Goal: Complete application form: Complete application form

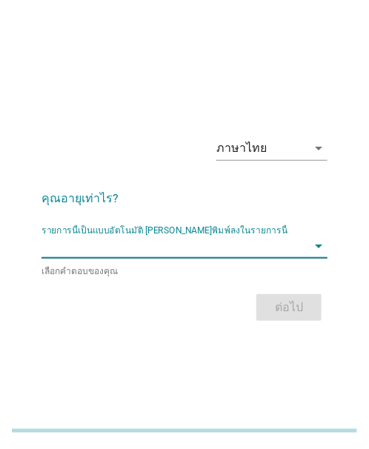
click at [137, 240] on input "รายการนี้เป็นแบบอัตโนมัติ คุณสามารถพิมพ์ลงในรายการนี้" at bounding box center [173, 246] width 265 height 24
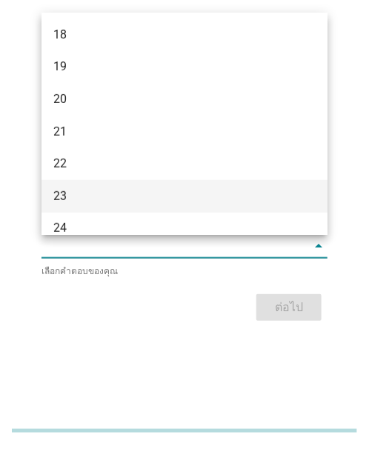
click at [82, 195] on div "23" at bounding box center [173, 196] width 241 height 18
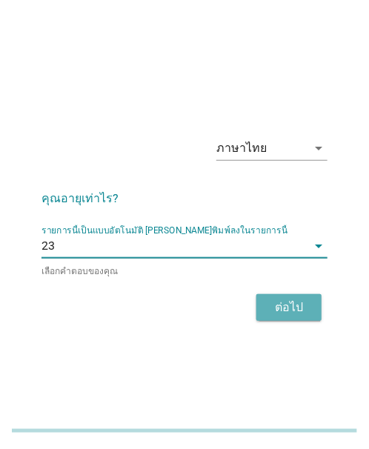
drag, startPoint x: 256, startPoint y: 302, endPoint x: 323, endPoint y: 302, distance: 66.7
click at [270, 302] on button "ต่อไป" at bounding box center [288, 307] width 65 height 27
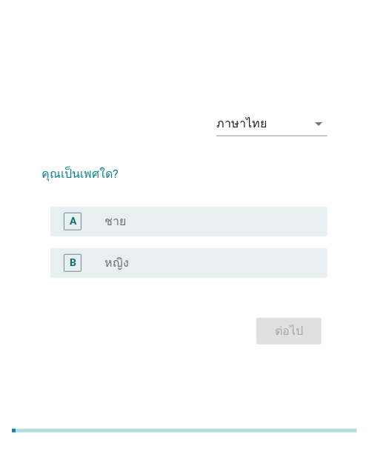
click at [164, 260] on div "radio_button_unchecked หญิง" at bounding box center [203, 263] width 199 height 15
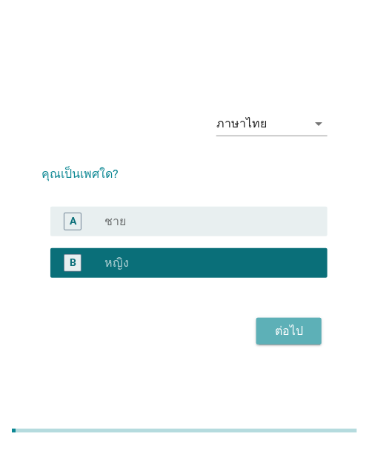
drag, startPoint x: 281, startPoint y: 331, endPoint x: 373, endPoint y: 318, distance: 93.6
click at [287, 330] on div "ต่อไป" at bounding box center [288, 331] width 41 height 18
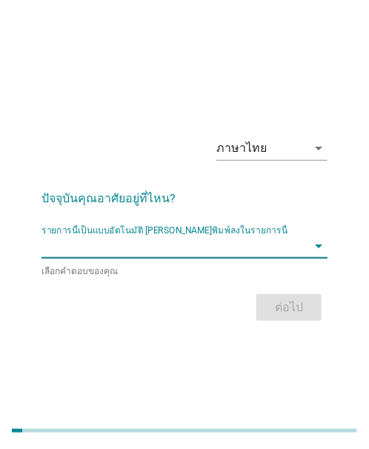
drag, startPoint x: 107, startPoint y: 239, endPoint x: 104, endPoint y: 249, distance: 10.3
click at [107, 241] on input "รายการนี้เป็นแบบอัตโนมัติ คุณสามารถพิมพ์ลงในรายการนี้" at bounding box center [173, 246] width 265 height 24
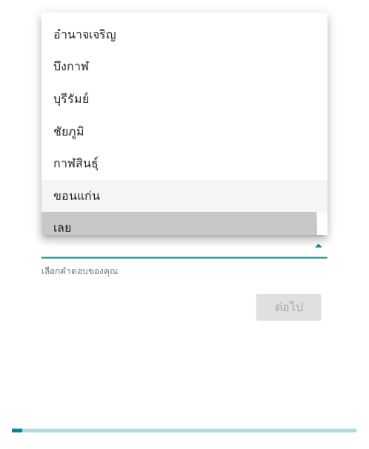
drag, startPoint x: 77, startPoint y: 215, endPoint x: 74, endPoint y: 207, distance: 8.7
click at [74, 207] on div "อำนาจเจริญ บึงกาฬ บุรีรัมย์ ชัยภูมิ กาฬสินธุ์ ขอนแก่น เลย มหาสารคาม มุกดาหาร นค…" at bounding box center [184, 342] width 286 height 658
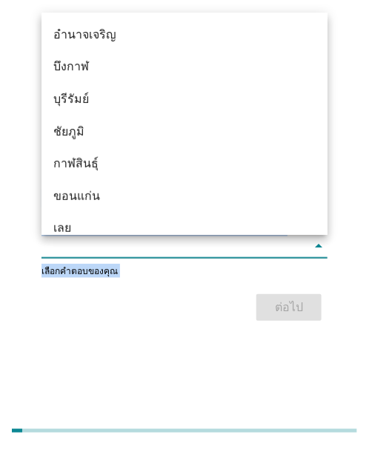
drag, startPoint x: 285, startPoint y: 305, endPoint x: 89, endPoint y: 73, distance: 303.4
click at [90, 89] on div "อำนาจเจริญ บึงกาฬ บุรีรัมย์ ชัยภูมิ กาฬสินธุ์ ขอนแก่น เลย มหาสารคาม มุกดาหาร นค…" at bounding box center [184, 224] width 369 height 449
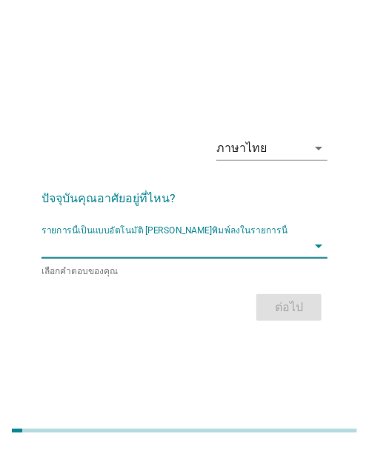
click at [104, 249] on input "รายการนี้เป็นแบบอัตโนมัติ คุณสามารถพิมพ์ลงในรายการนี้" at bounding box center [173, 246] width 265 height 24
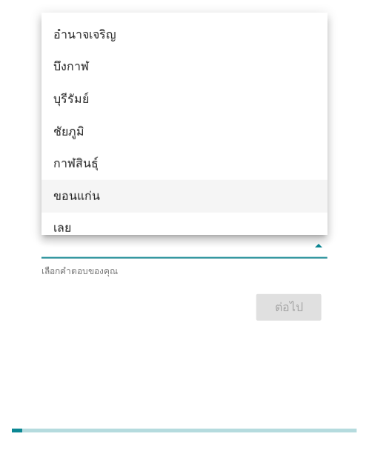
click at [84, 195] on div "ขอนแก่น" at bounding box center [173, 196] width 241 height 18
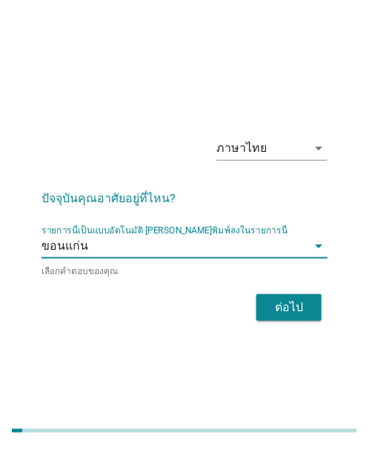
drag, startPoint x: 255, startPoint y: 302, endPoint x: 321, endPoint y: 310, distance: 66.5
click at [287, 309] on div "ต่อไป" at bounding box center [184, 308] width 286 height 36
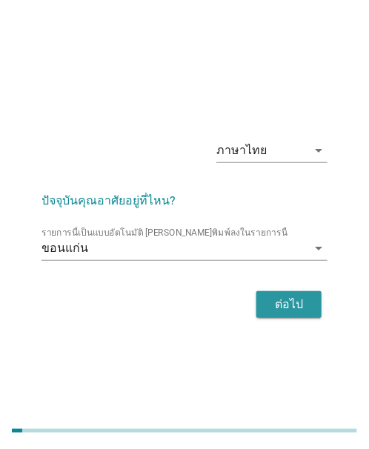
drag, startPoint x: 265, startPoint y: 306, endPoint x: 370, endPoint y: 293, distance: 106.8
click at [279, 305] on button "ต่อไป" at bounding box center [288, 304] width 65 height 27
